Goal: Task Accomplishment & Management: Use online tool/utility

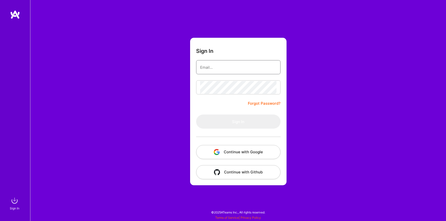
type input "[EMAIL_ADDRESS][DOMAIN_NAME]"
click at [246, 122] on button "Sign In" at bounding box center [238, 121] width 84 height 14
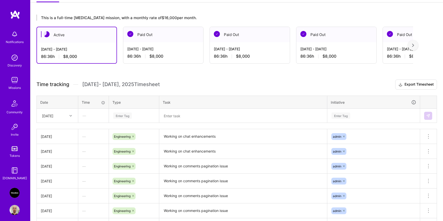
scroll to position [88, 0]
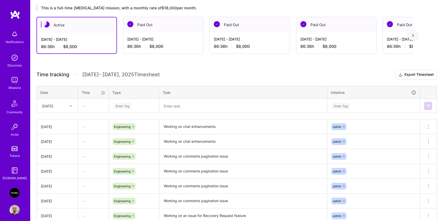
click at [72, 106] on icon at bounding box center [70, 106] width 3 height 3
click at [60, 176] on div "[DATE]" at bounding box center [57, 175] width 41 height 9
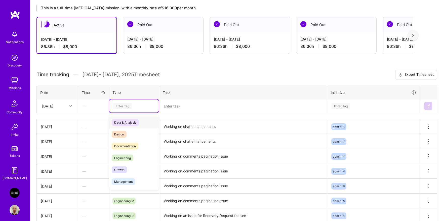
click at [141, 107] on div "Enter Tag" at bounding box center [134, 106] width 42 height 6
click at [131, 160] on span "Engineering" at bounding box center [123, 157] width 22 height 7
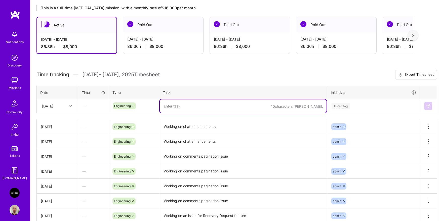
click at [177, 106] on textarea at bounding box center [243, 105] width 167 height 13
type textarea "Support GIF in chat"
click at [341, 107] on div "Enter Tag" at bounding box center [340, 106] width 19 height 8
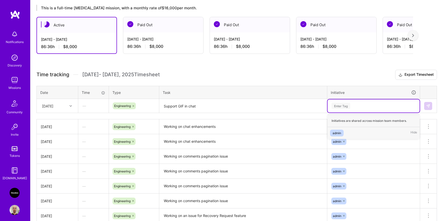
click at [341, 132] on span "admin" at bounding box center [337, 132] width 14 height 7
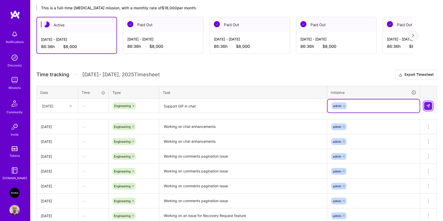
click at [426, 107] on img at bounding box center [428, 106] width 4 height 4
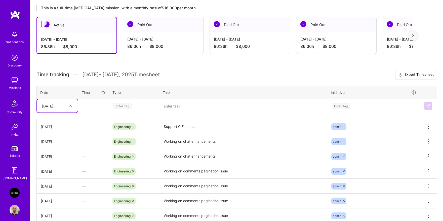
click at [70, 104] on div at bounding box center [71, 106] width 8 height 7
click at [58, 174] on div "[DATE]" at bounding box center [57, 174] width 41 height 9
click at [138, 106] on div "Enter Tag" at bounding box center [134, 106] width 42 height 6
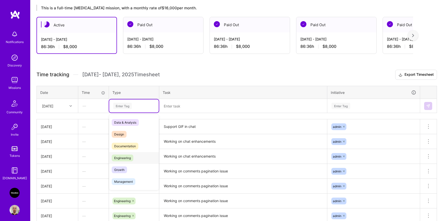
click at [131, 158] on span "Engineering" at bounding box center [123, 157] width 22 height 7
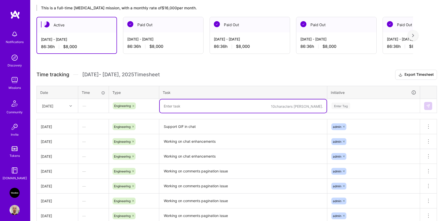
click at [194, 107] on textarea at bounding box center [243, 105] width 167 height 13
paste textarea "Support GIF in chat"
type textarea "Support GIF in chat"
click at [362, 109] on div "Enter Tag" at bounding box center [373, 105] width 92 height 13
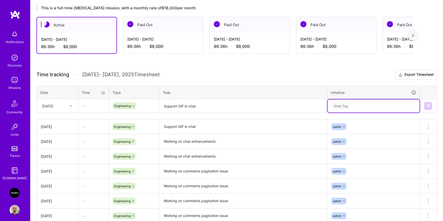
click at [354, 109] on div "Enter Tag" at bounding box center [373, 105] width 92 height 13
drag, startPoint x: 349, startPoint y: 108, endPoint x: 349, endPoint y: 112, distance: 4.1
click at [349, 108] on div "Enter Tag" at bounding box center [340, 106] width 19 height 8
click at [340, 132] on div "admin" at bounding box center [336, 132] width 9 height 5
click at [427, 107] on img at bounding box center [428, 106] width 4 height 4
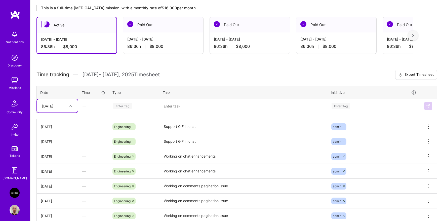
click at [72, 105] on icon at bounding box center [70, 106] width 3 height 3
click at [58, 181] on div "[DATE]" at bounding box center [57, 183] width 41 height 9
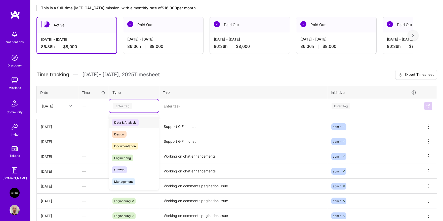
click at [132, 106] on div "Enter Tag" at bounding box center [134, 106] width 42 height 6
click at [130, 155] on span "Engineering" at bounding box center [123, 157] width 22 height 7
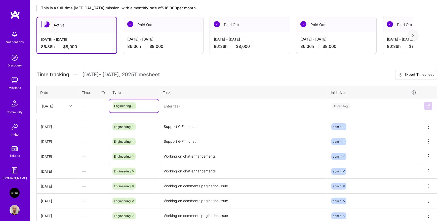
click at [177, 106] on textarea at bounding box center [243, 105] width 167 height 13
paste textarea "Support GIF in chat"
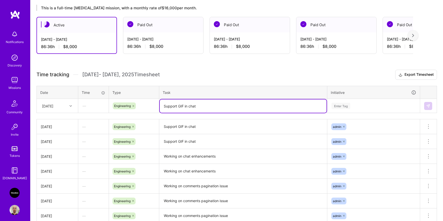
type textarea "Support GIF in chat"
click at [355, 104] on div "Enter Tag" at bounding box center [373, 106] width 85 height 6
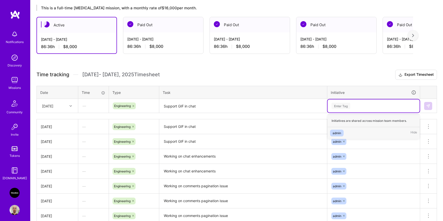
click at [346, 132] on div "admin Hide" at bounding box center [373, 133] width 92 height 12
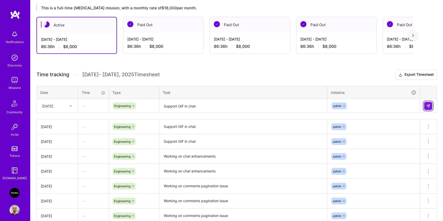
click at [426, 105] on img at bounding box center [428, 106] width 4 height 4
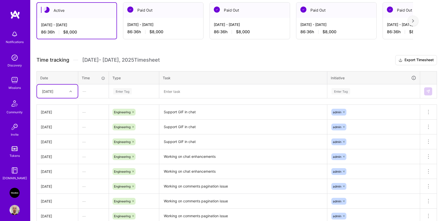
scroll to position [0, 0]
